Goal: Register for event/course

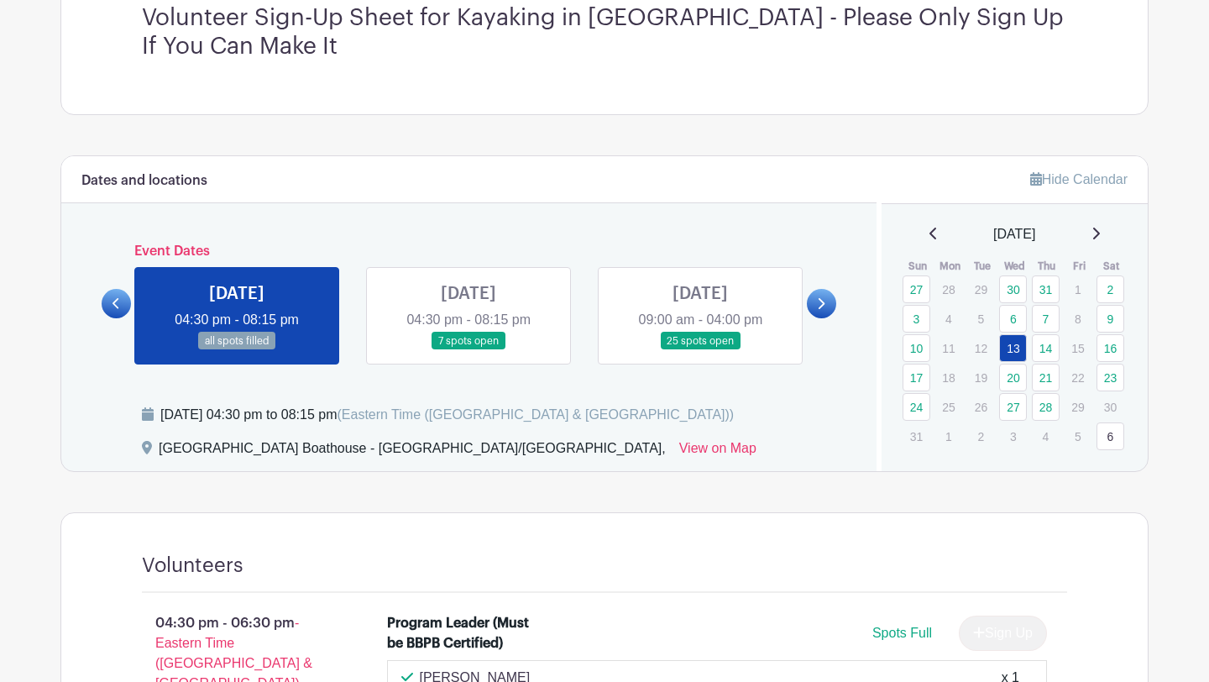
scroll to position [533, 0]
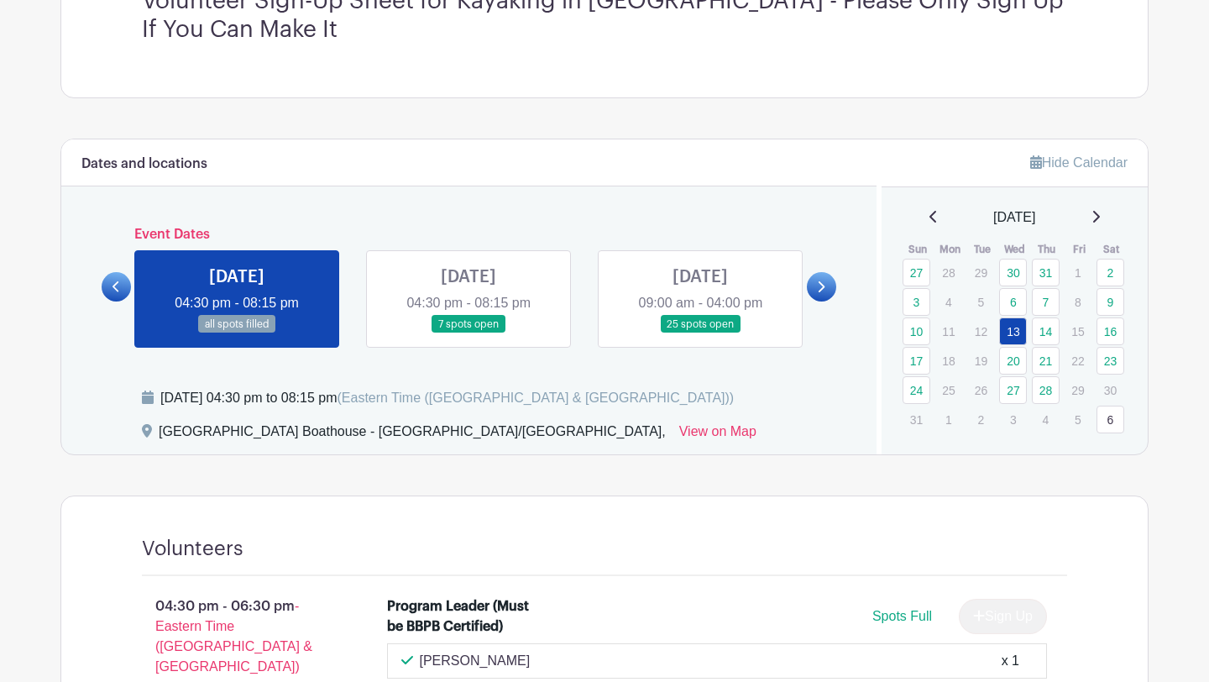
click at [584, 356] on div "Dates and locations Event Dates [DATE] 04:30 pm - 08:15 pm 9 spots open [DATE] …" at bounding box center [469, 296] width 816 height 315
click at [469, 333] on link at bounding box center [469, 333] width 0 height 0
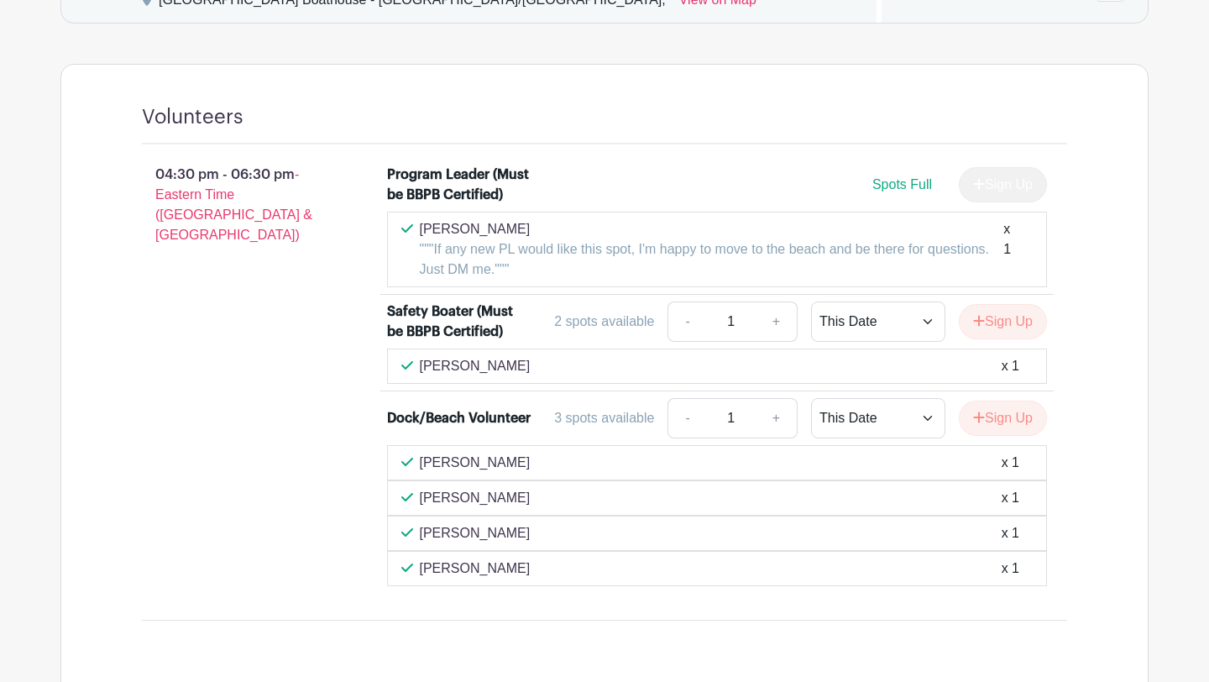
scroll to position [590, 0]
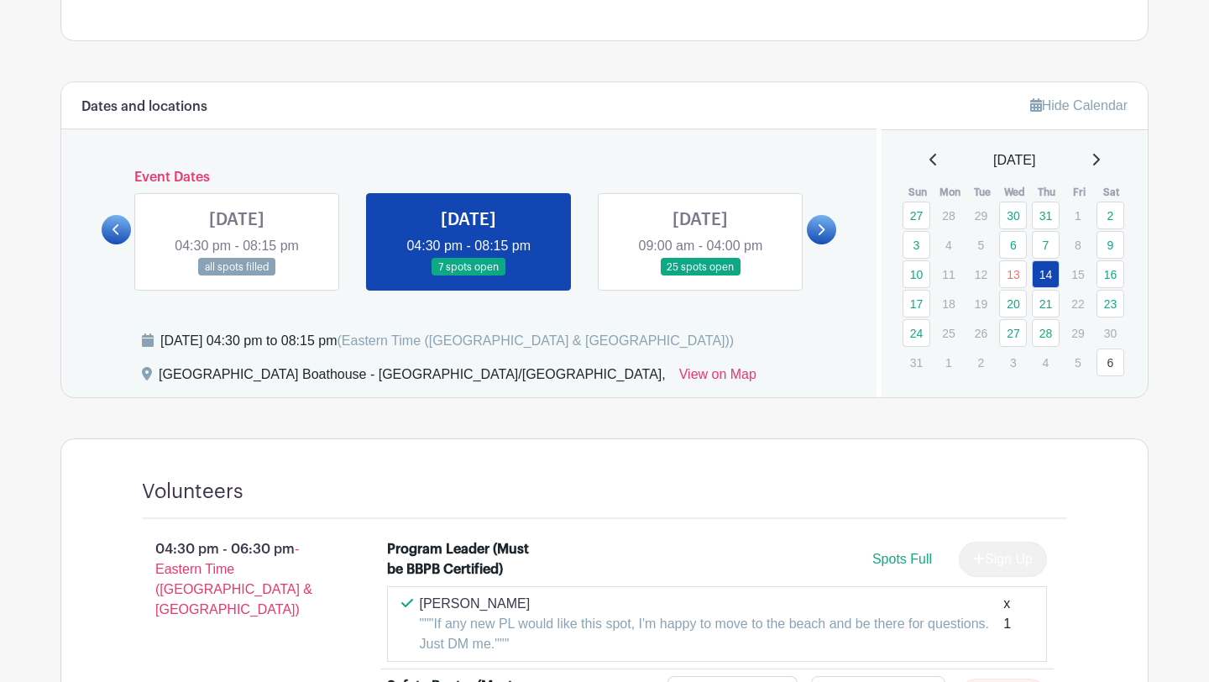
click at [810, 223] on link at bounding box center [821, 229] width 29 height 29
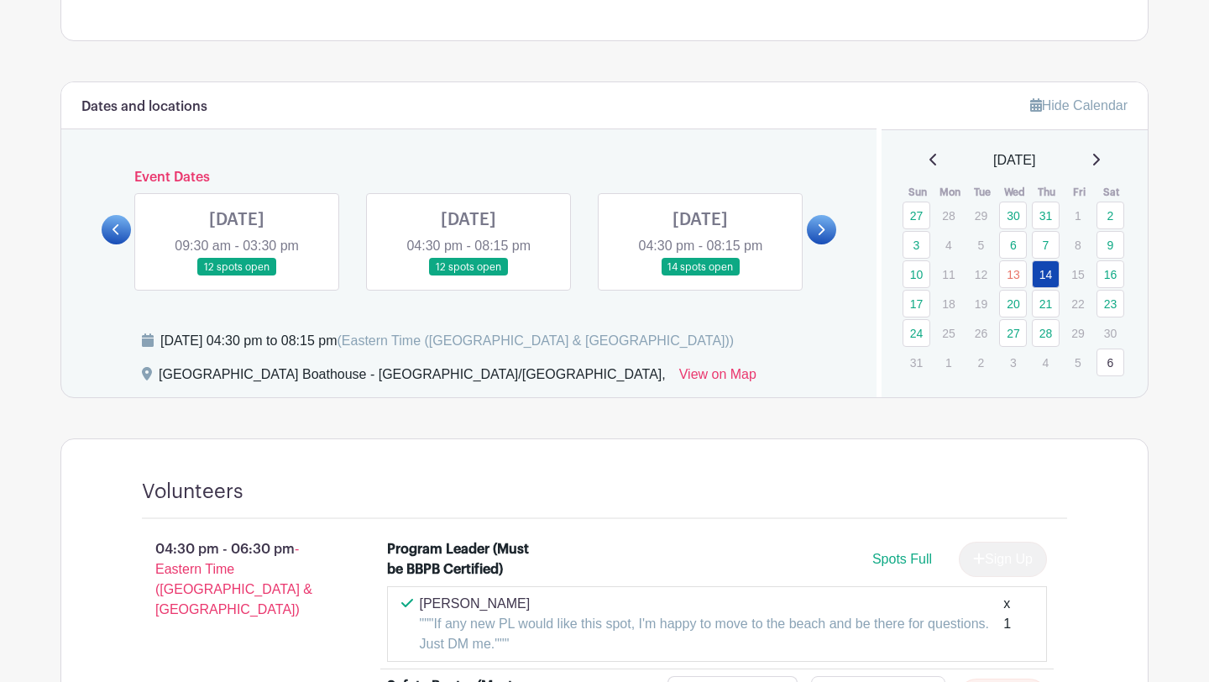
click at [469, 276] on link at bounding box center [469, 276] width 0 height 0
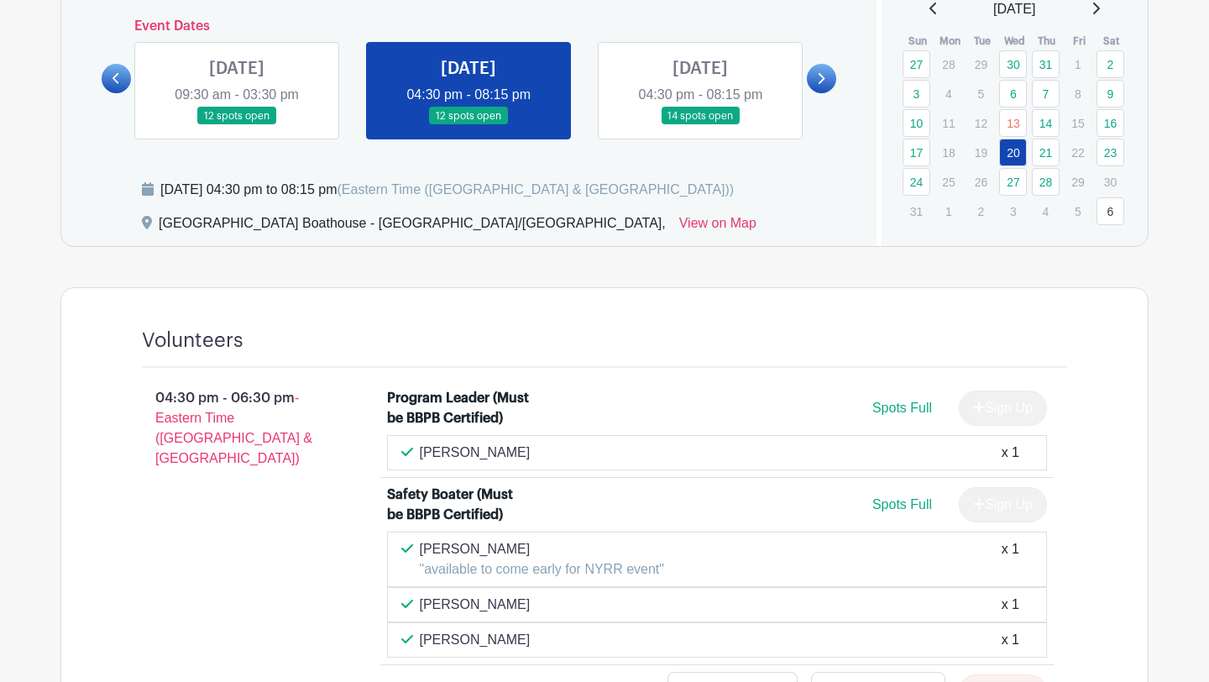
scroll to position [671, 0]
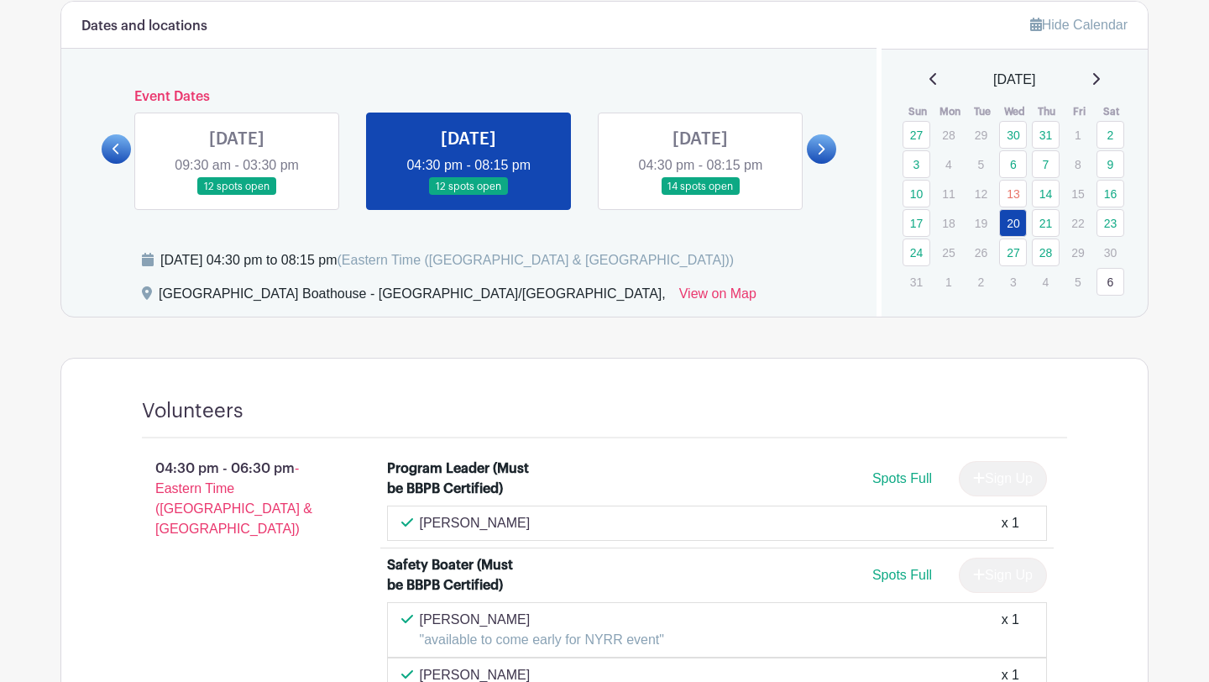
click at [123, 149] on link at bounding box center [116, 148] width 29 height 29
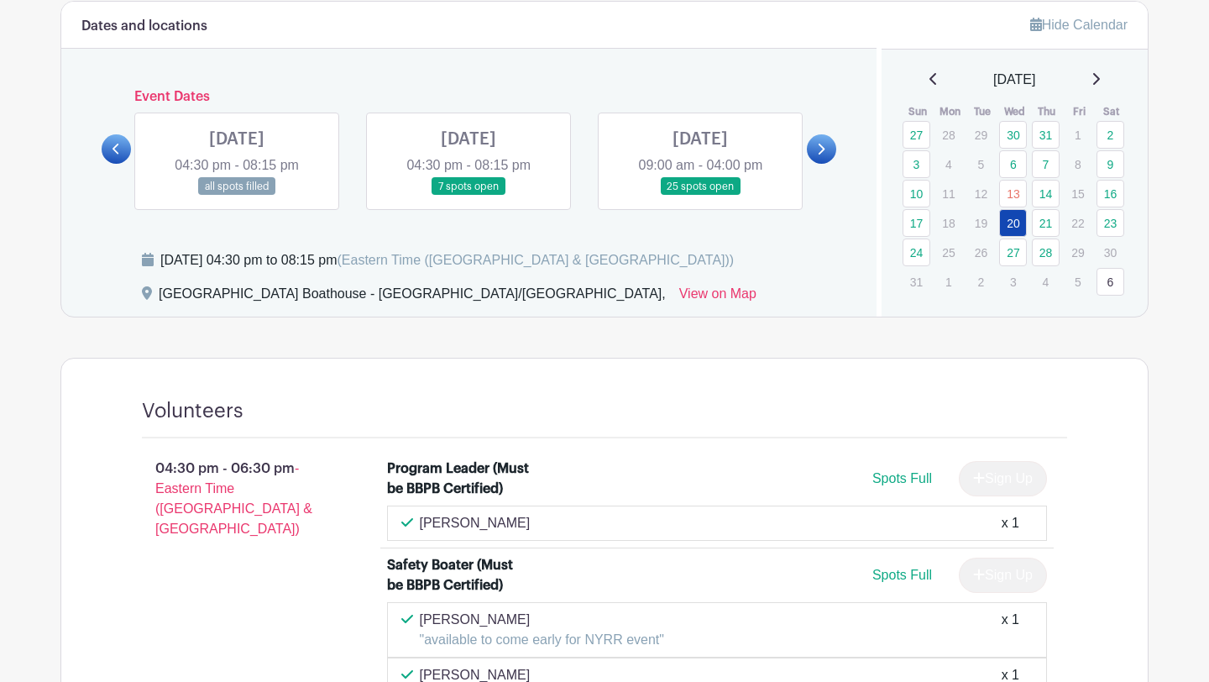
click at [820, 147] on icon at bounding box center [821, 149] width 8 height 13
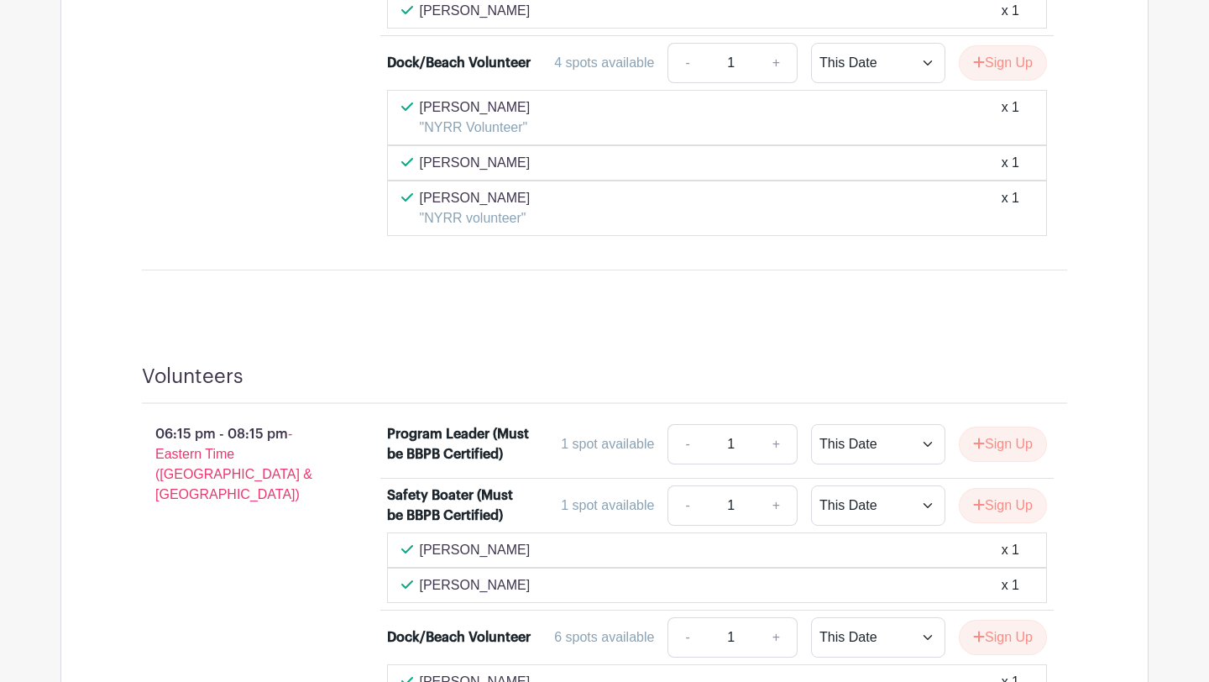
scroll to position [1582, 0]
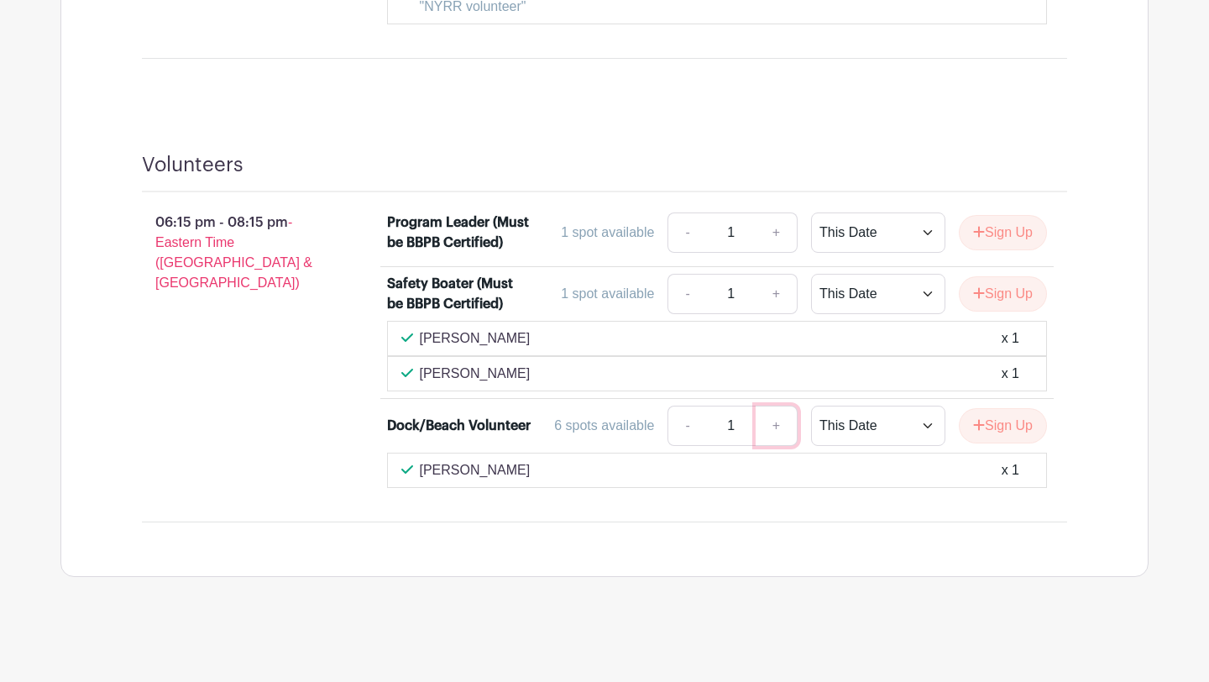
click at [769, 422] on link "+" at bounding box center [777, 426] width 42 height 40
click at [685, 428] on link "-" at bounding box center [687, 426] width 39 height 40
type input "1"
click at [968, 426] on button "Sign Up" at bounding box center [1003, 425] width 88 height 35
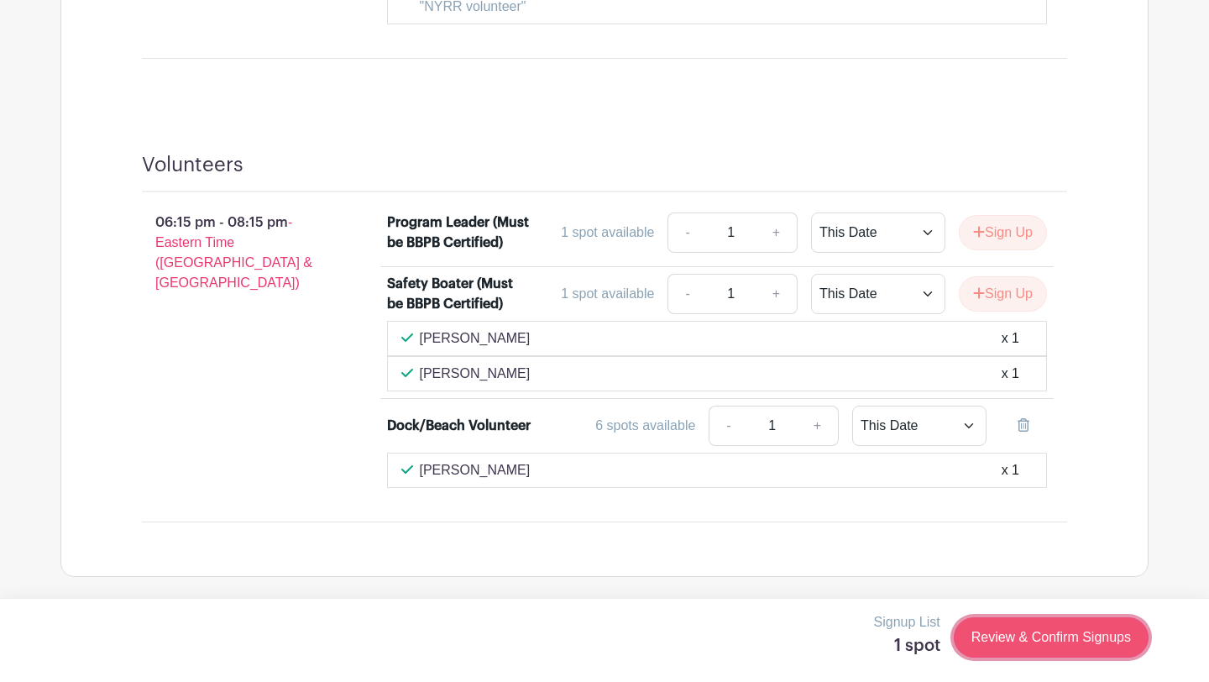
click at [994, 625] on link "Review & Confirm Signups" at bounding box center [1051, 637] width 195 height 40
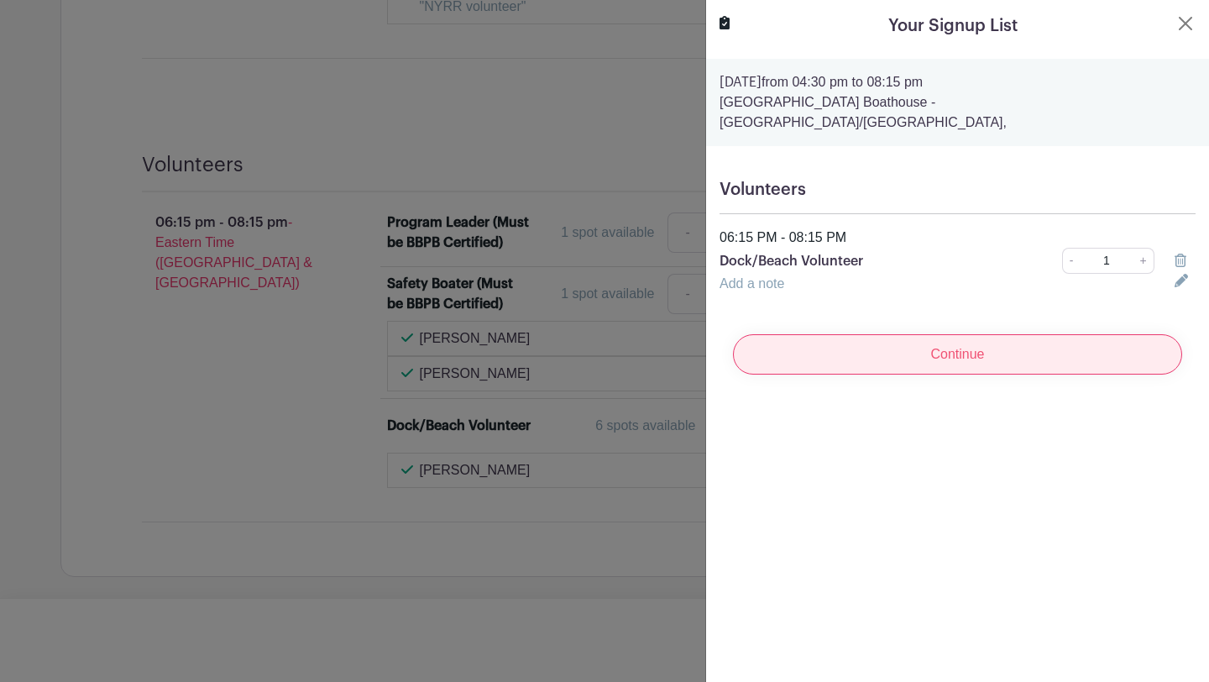
click at [873, 336] on input "Continue" at bounding box center [957, 354] width 449 height 40
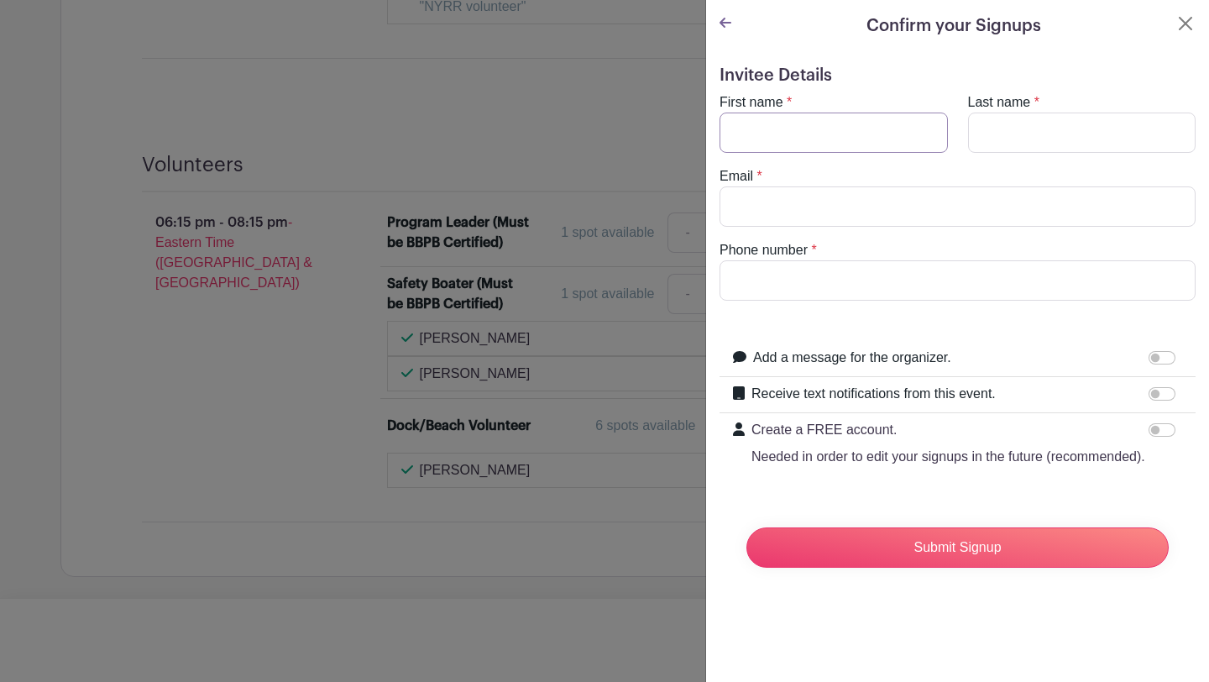
click at [799, 122] on input "First name" at bounding box center [834, 133] width 228 height 40
type input "Pablo"
type input "Schnelle"
type input "pabloschnelle11@gmail.com"
type input "2032974718"
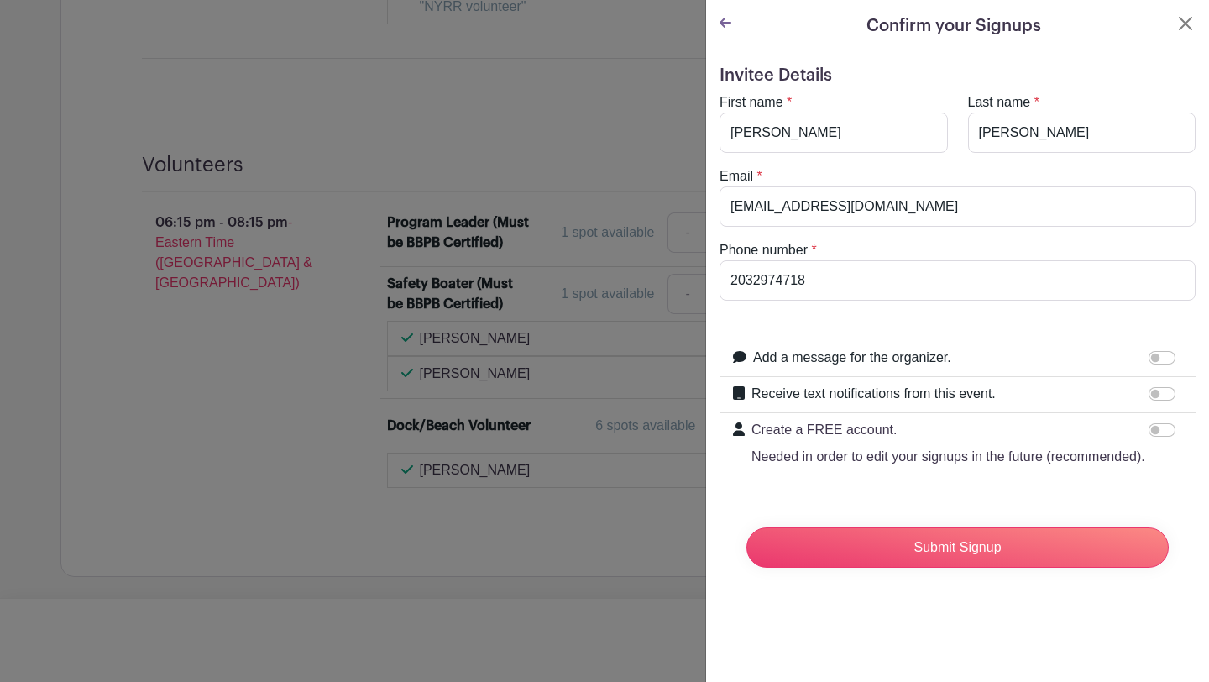
click at [852, 328] on form "Invitee Details First name * Pablo Last name * Schnelle Email * pabloschnelle11…" at bounding box center [958, 324] width 476 height 516
click at [1161, 396] on input "Receive text notifications from this event." at bounding box center [1162, 393] width 27 height 13
checkbox input "true"
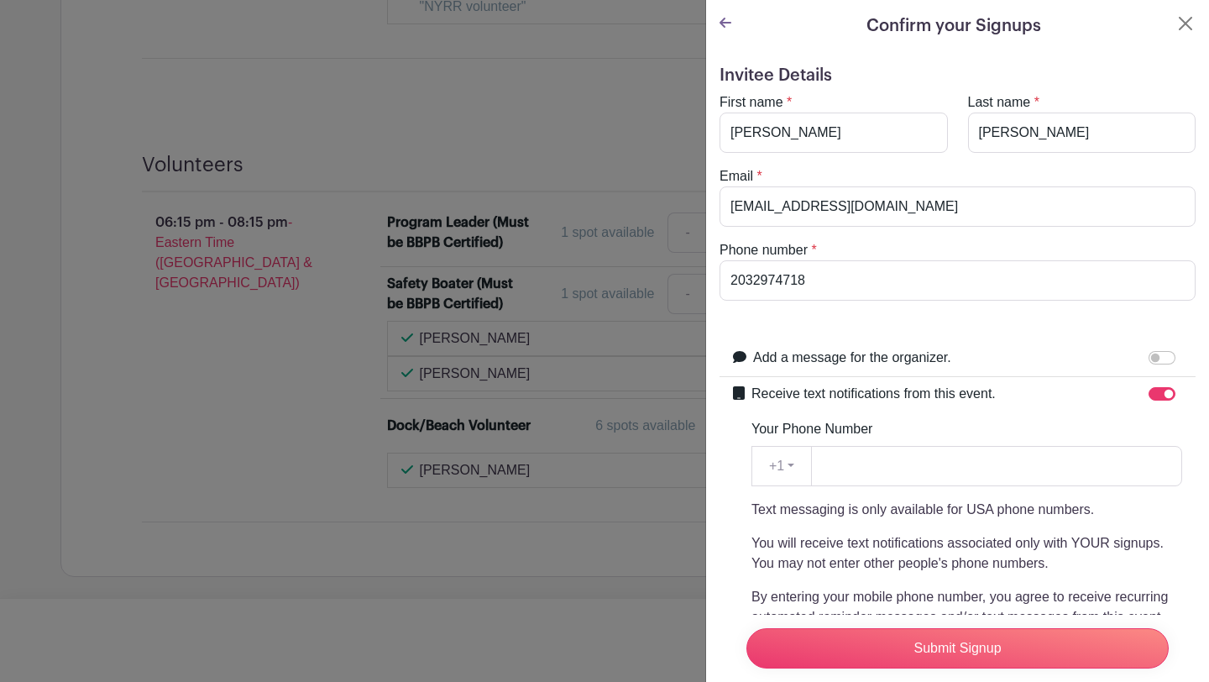
click at [1003, 489] on div "Your Phone Number +1 +1 Text messaging is only available for USA phone numbers.…" at bounding box center [967, 563] width 431 height 289
click at [992, 475] on input "Your Phone Number" at bounding box center [996, 466] width 371 height 40
type input "8325405021"
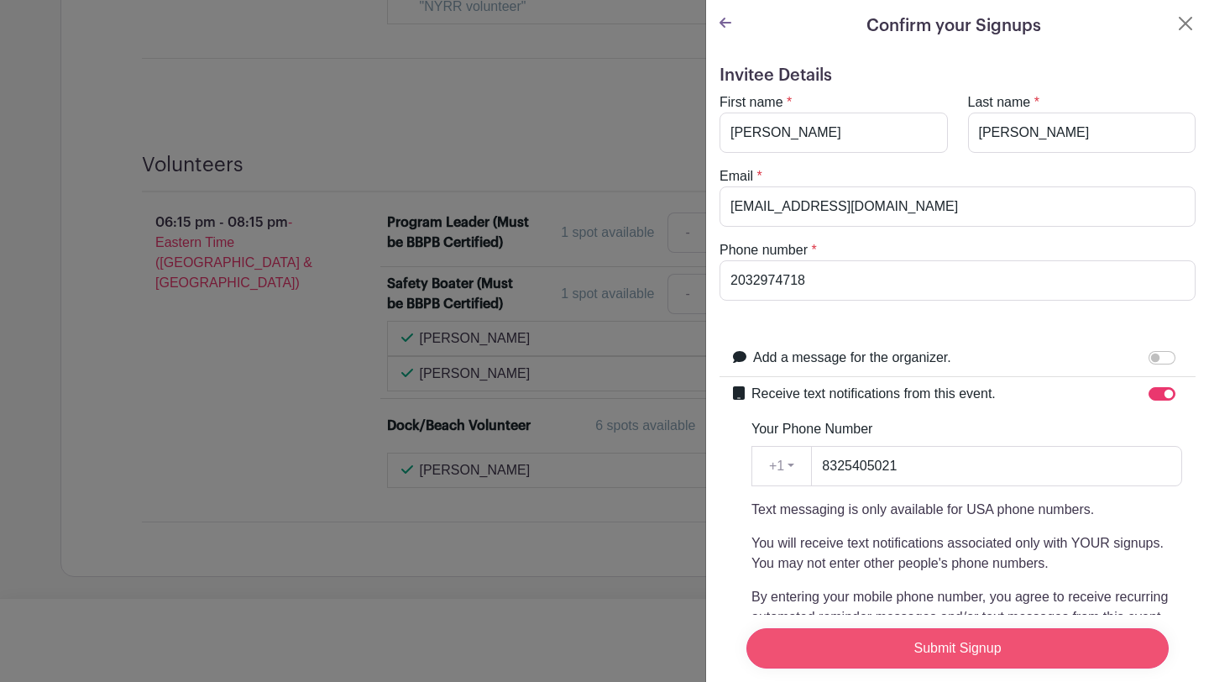
click at [925, 639] on input "Submit Signup" at bounding box center [958, 648] width 422 height 40
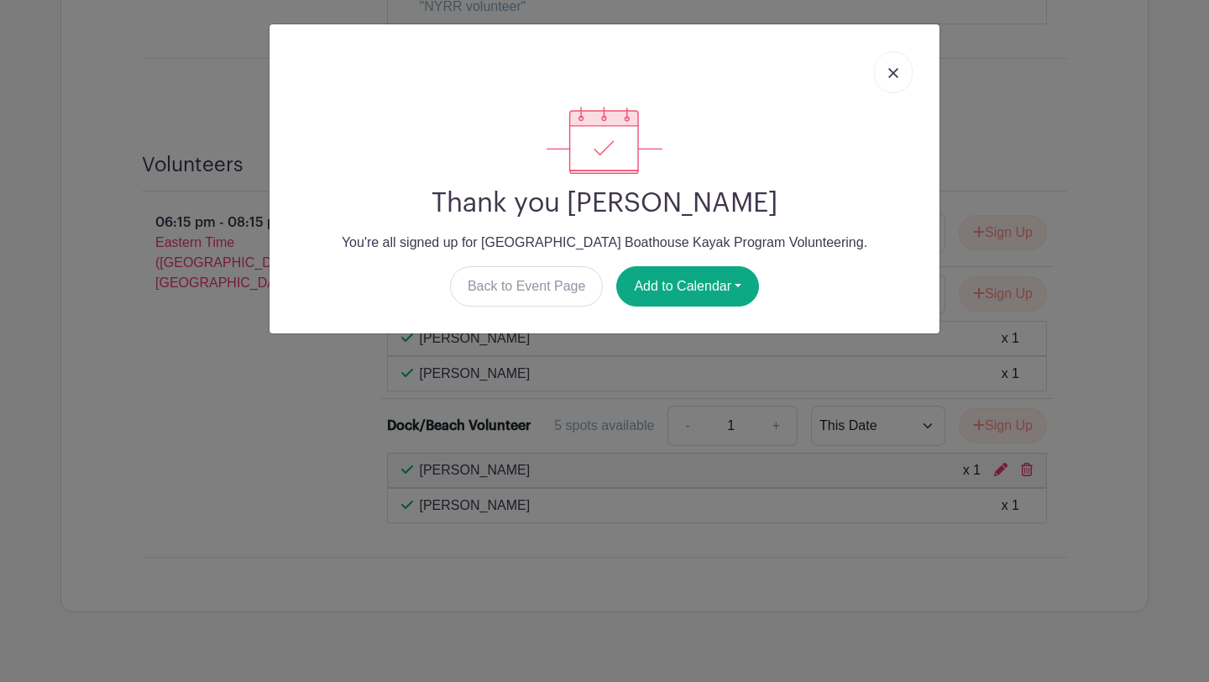
click at [885, 67] on link at bounding box center [893, 72] width 39 height 42
